Goal: Check status

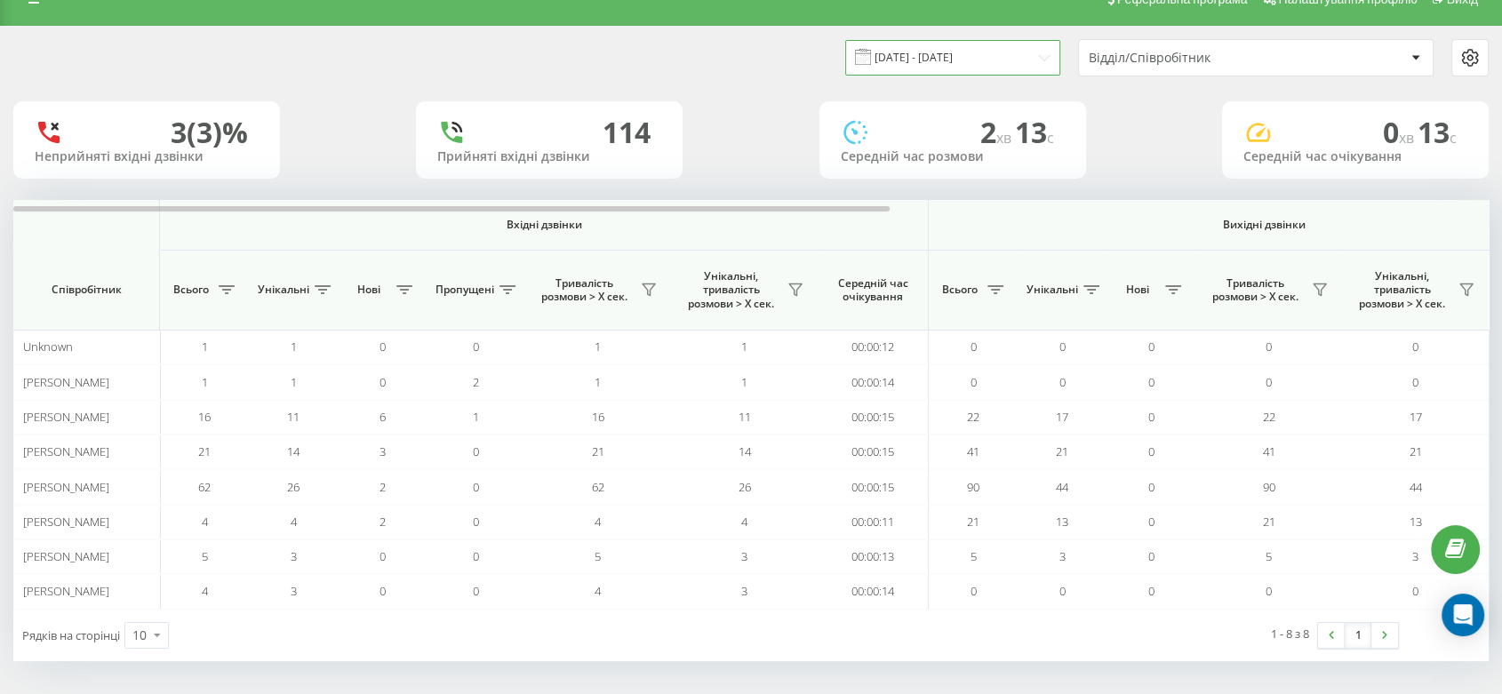
click at [934, 56] on input "12.09.2025 - 18.09.2025" at bounding box center [952, 57] width 215 height 35
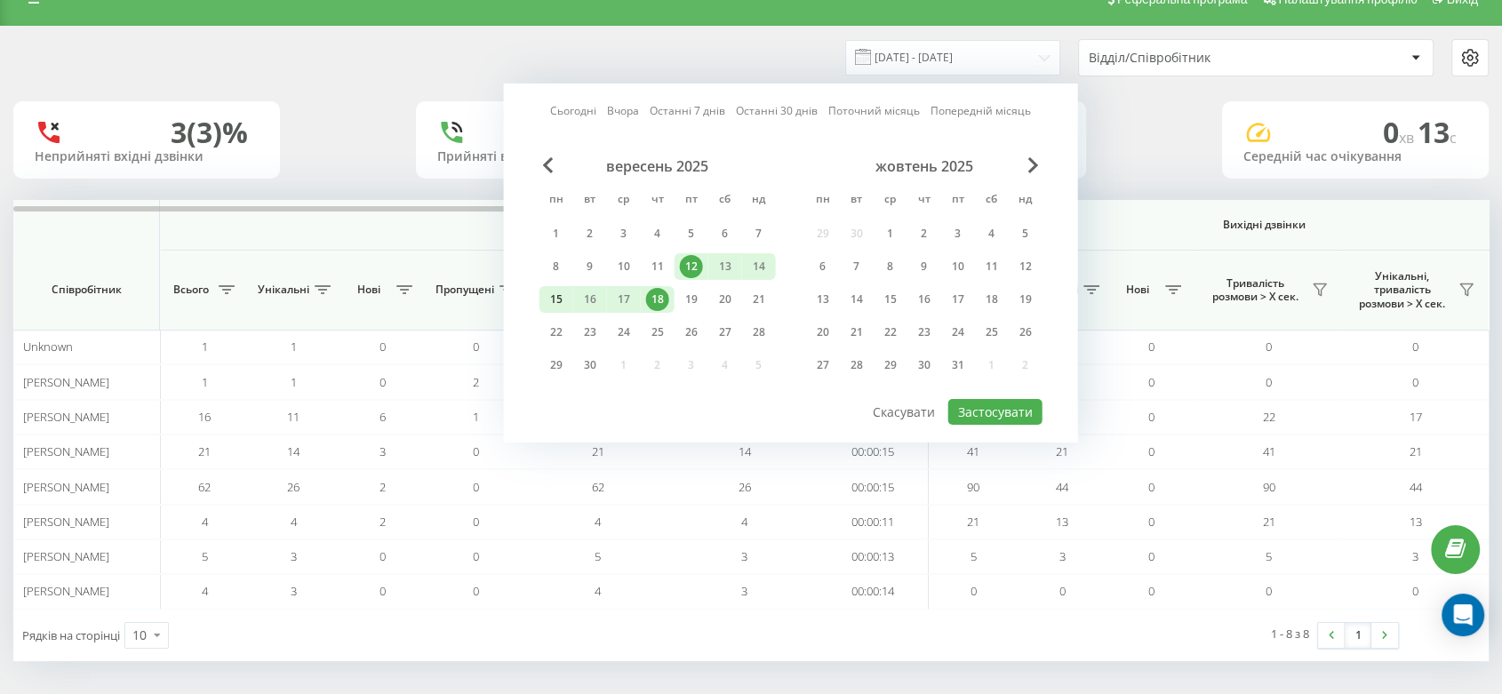
click at [560, 292] on div "15" at bounding box center [556, 299] width 23 height 23
click at [661, 295] on div "18" at bounding box center [657, 299] width 23 height 23
click at [992, 416] on button "Застосувати" at bounding box center [996, 412] width 94 height 26
type input "15.09.2025 - 18.09.2025"
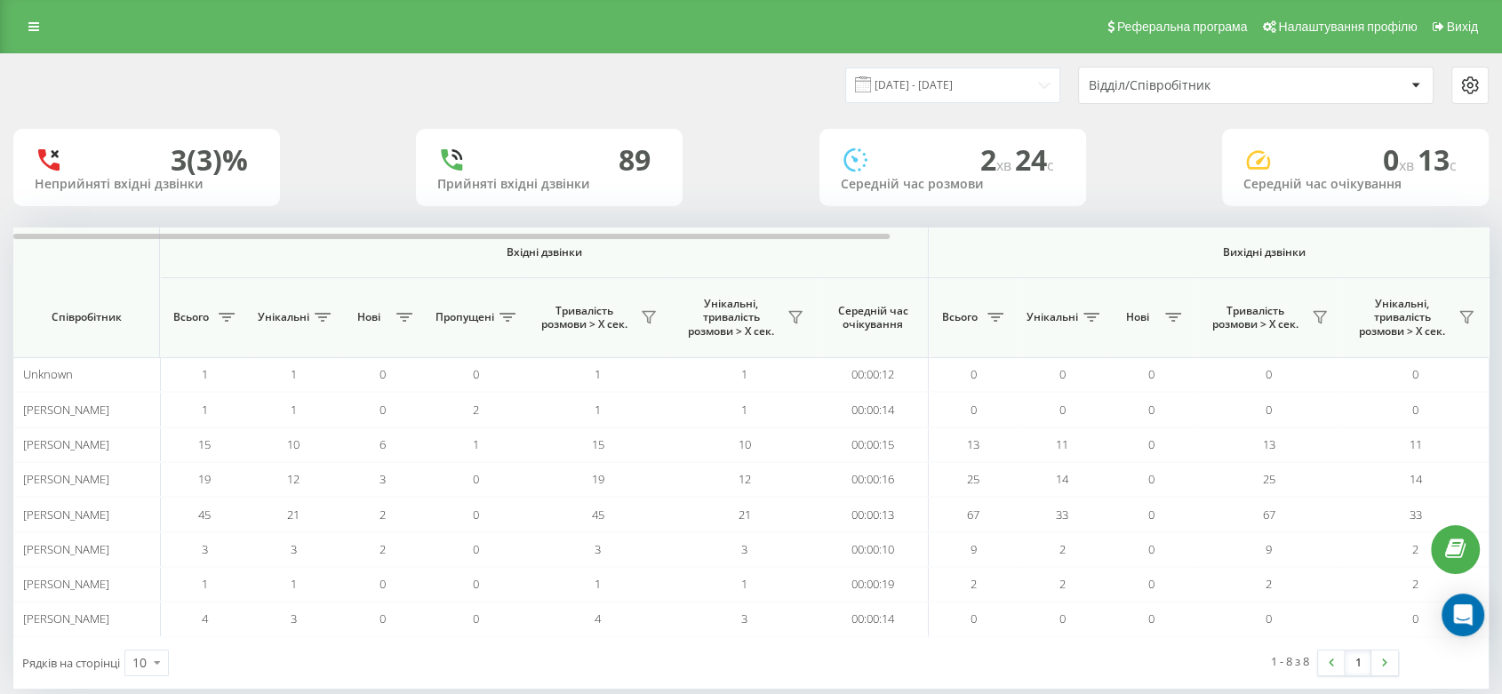
click at [1162, 91] on div "Відділ/Співробітник" at bounding box center [1195, 85] width 212 height 15
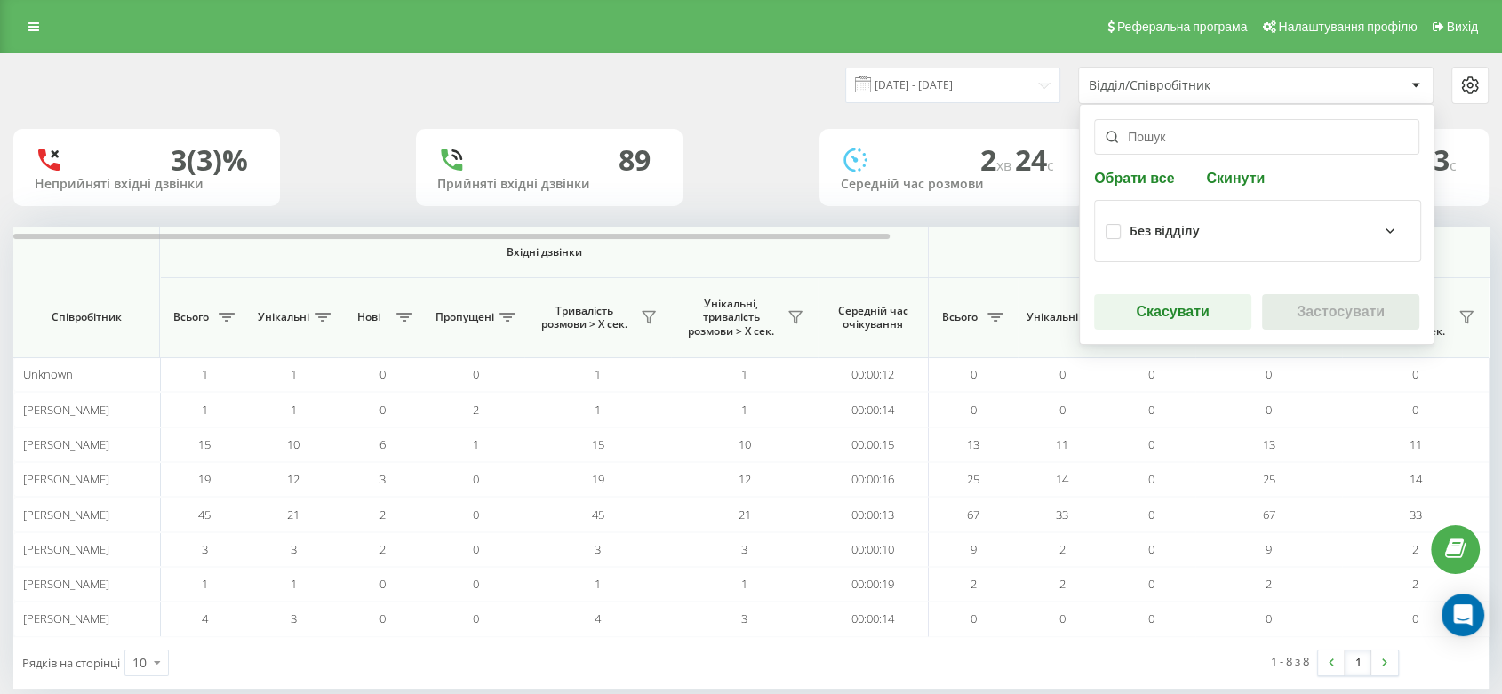
click at [1415, 84] on icon at bounding box center [1416, 86] width 8 height 4
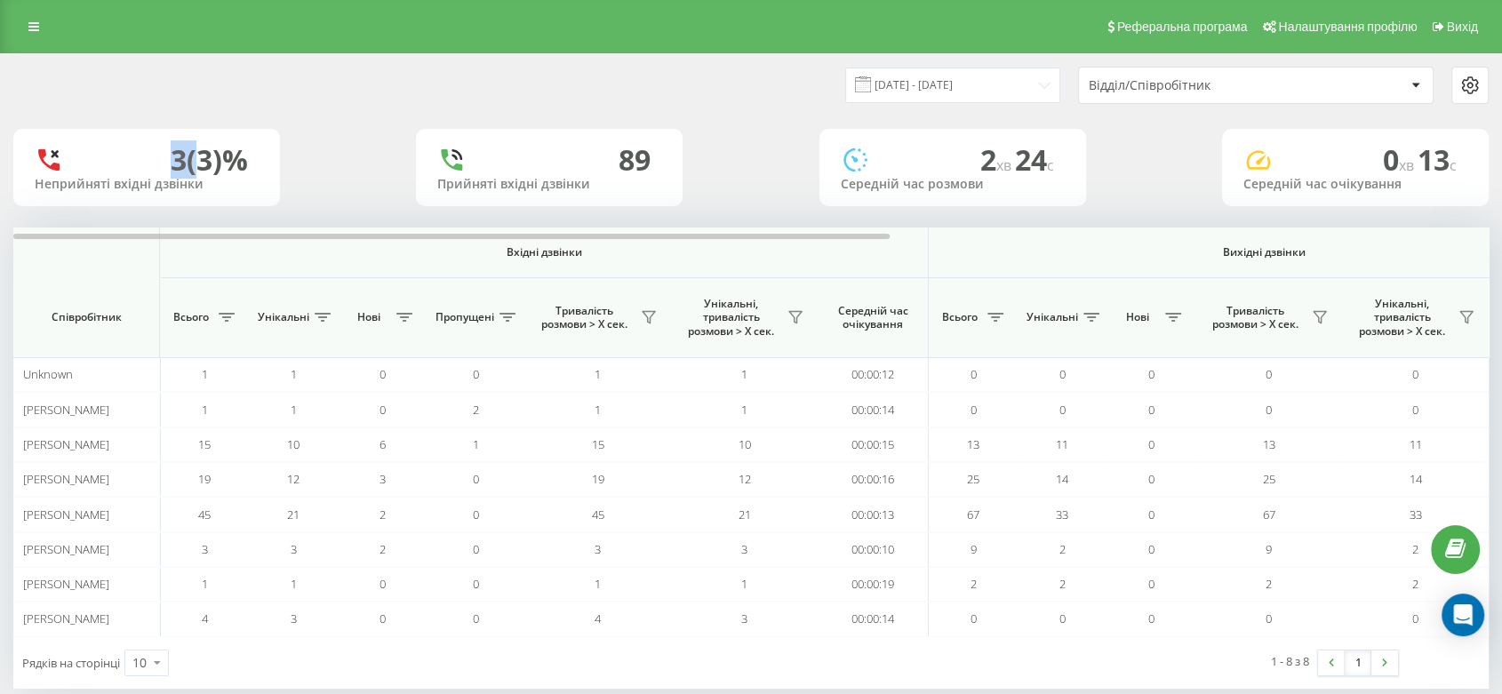
click at [1415, 84] on icon at bounding box center [1416, 86] width 8 height 4
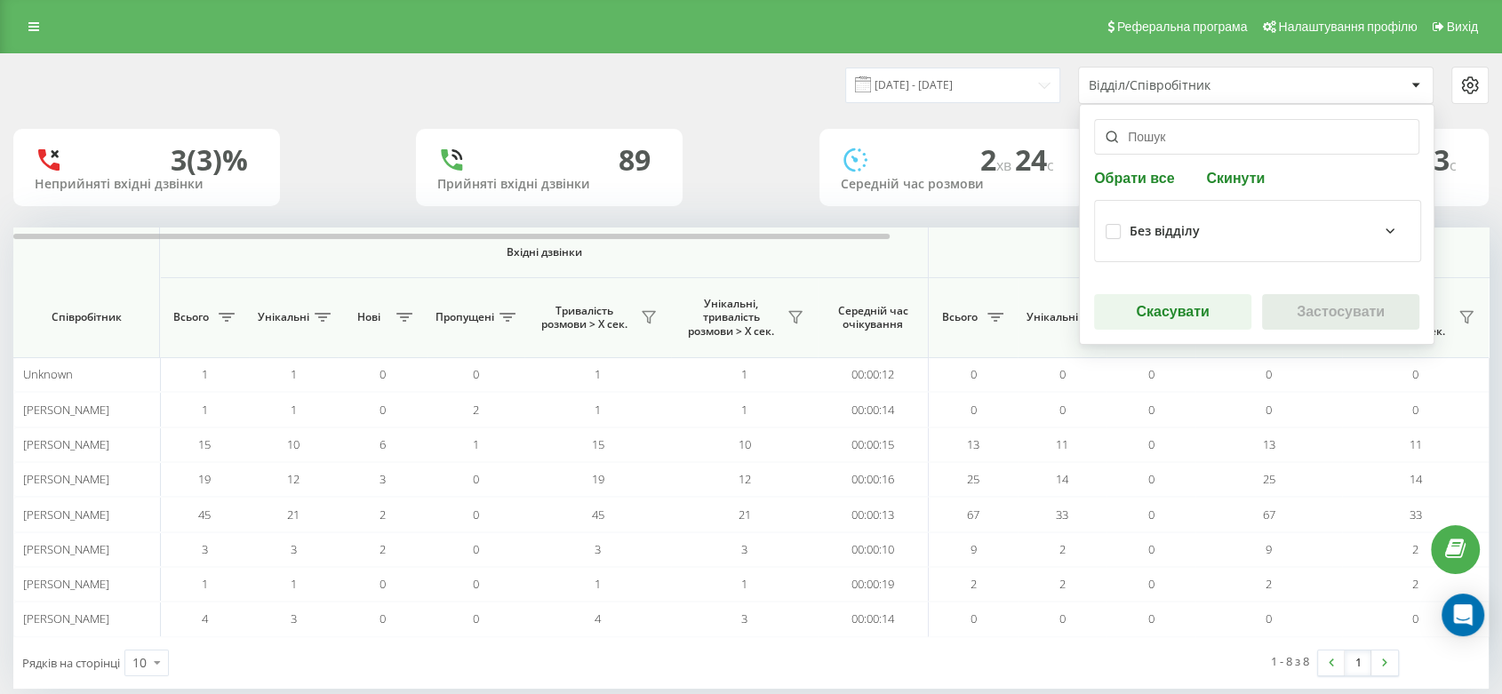
click at [1228, 137] on input "text" at bounding box center [1256, 137] width 325 height 36
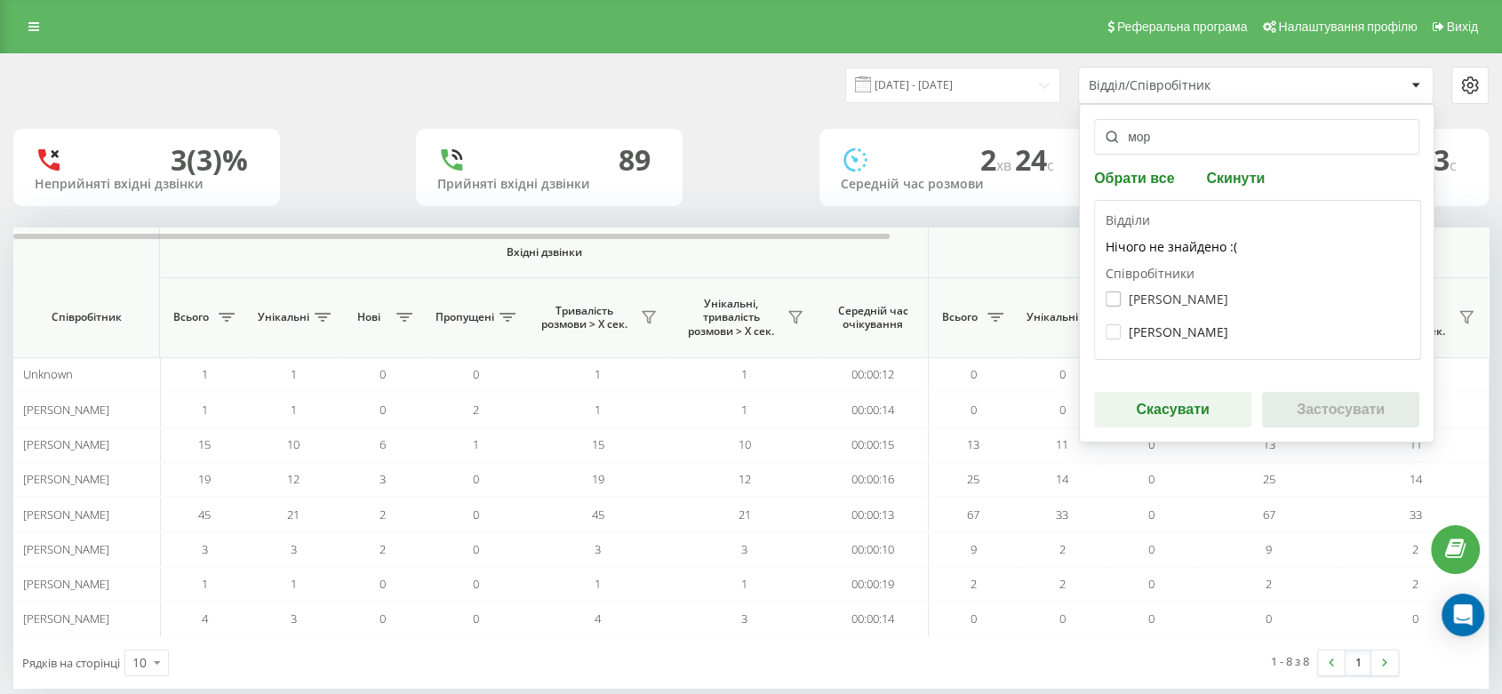
type input "мор"
click at [1190, 296] on label "Морозова Оксана" at bounding box center [1167, 299] width 123 height 15
checkbox input "true"
click at [1342, 407] on button "Застосувати" at bounding box center [1340, 410] width 157 height 36
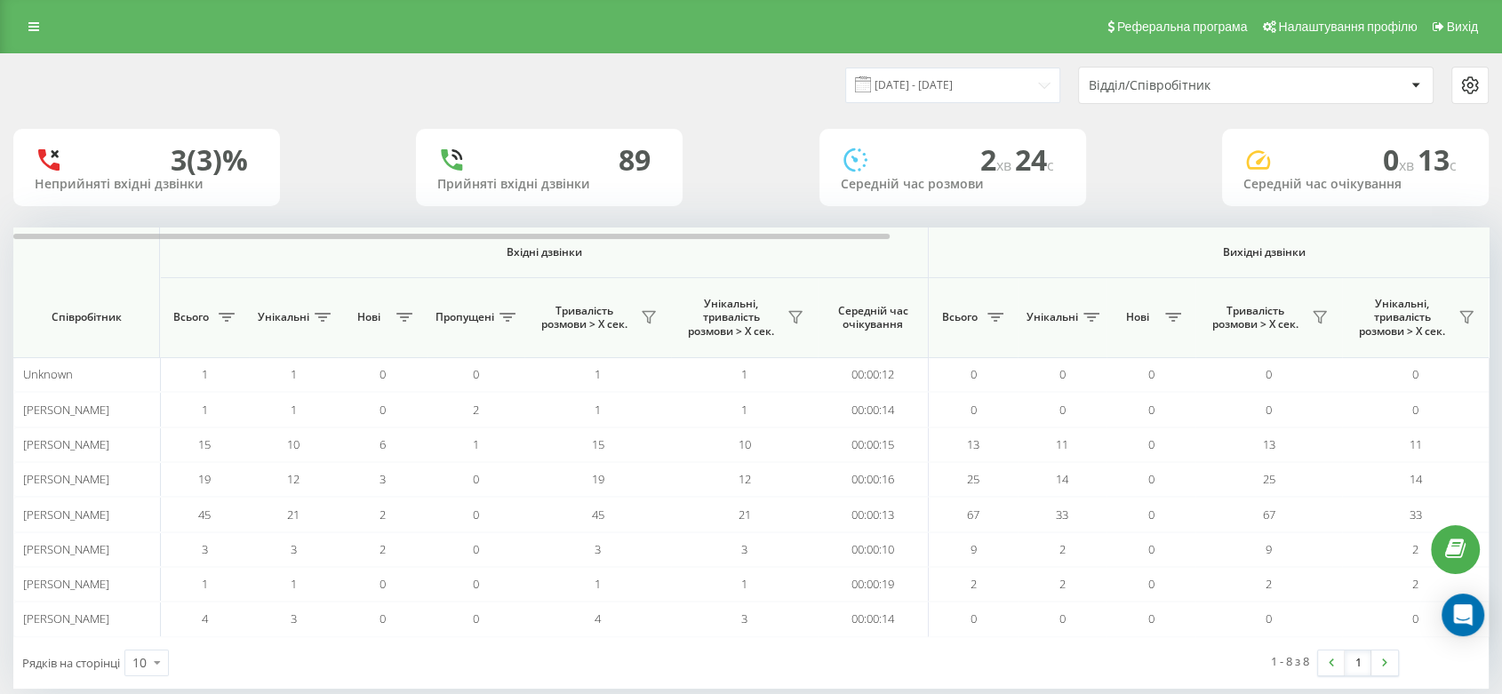
click at [1222, 83] on div "Відділ/Співробітник" at bounding box center [1195, 85] width 212 height 15
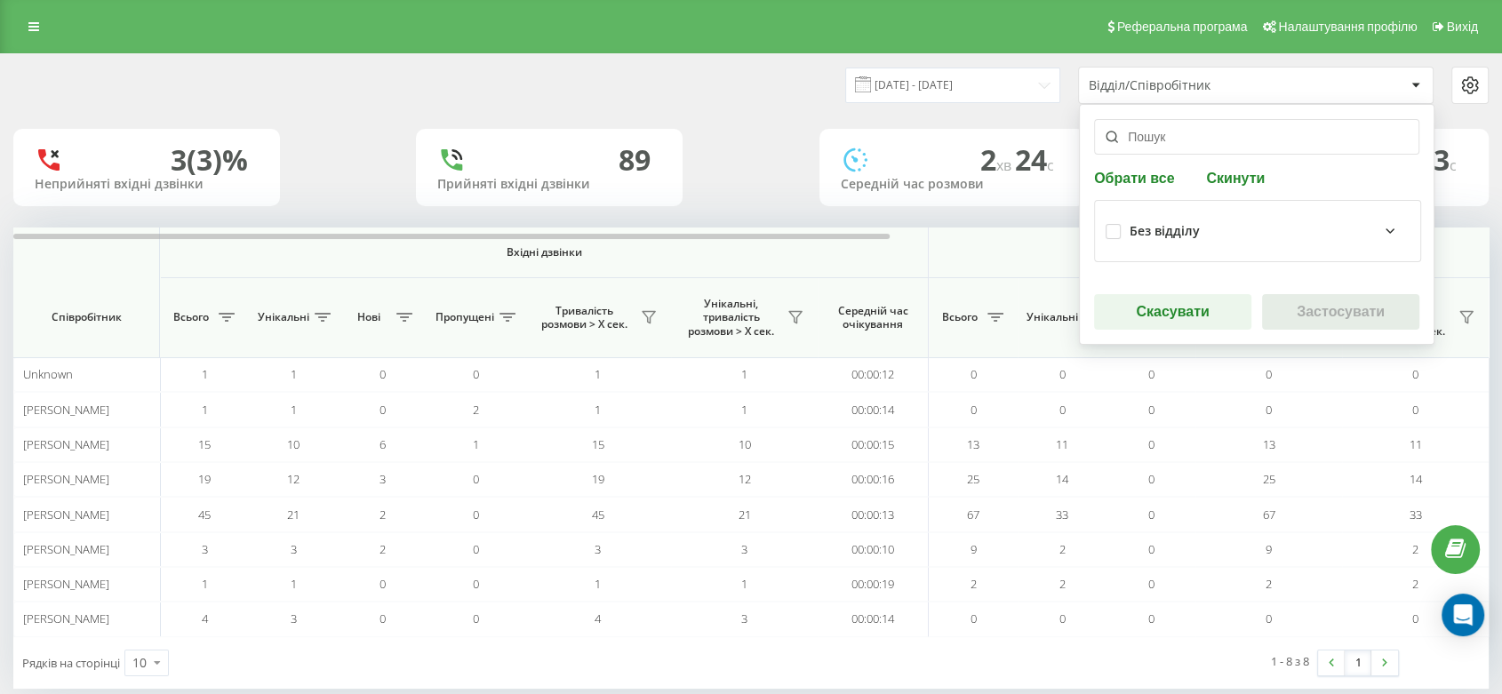
click at [1217, 150] on input "text" at bounding box center [1256, 137] width 325 height 36
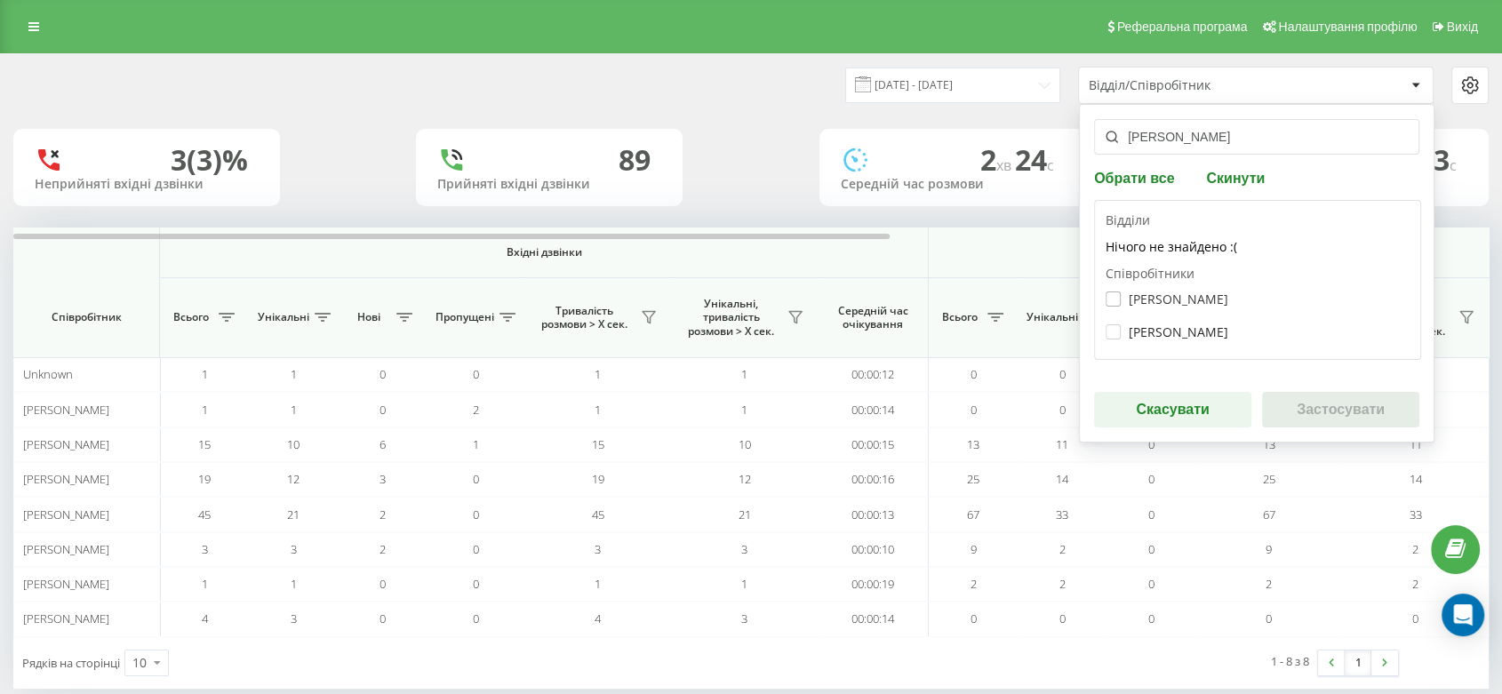
type input "моро"
click at [1169, 303] on label "[PERSON_NAME]" at bounding box center [1167, 299] width 123 height 15
checkbox input "true"
click at [1354, 411] on button "Застосувати" at bounding box center [1340, 410] width 157 height 36
